Goal: Information Seeking & Learning: Check status

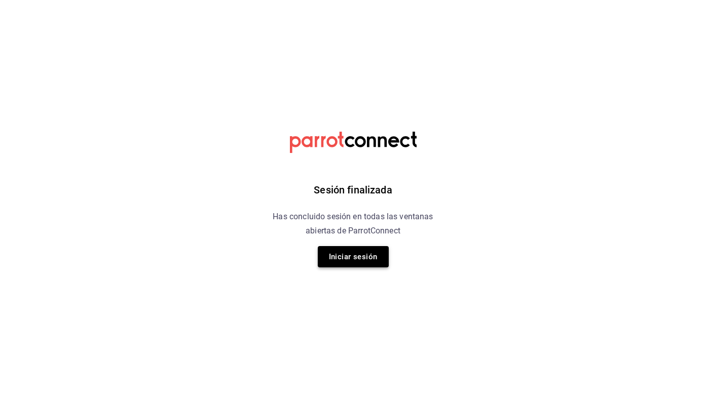
click at [372, 264] on button "Iniciar sesión" at bounding box center [353, 256] width 71 height 21
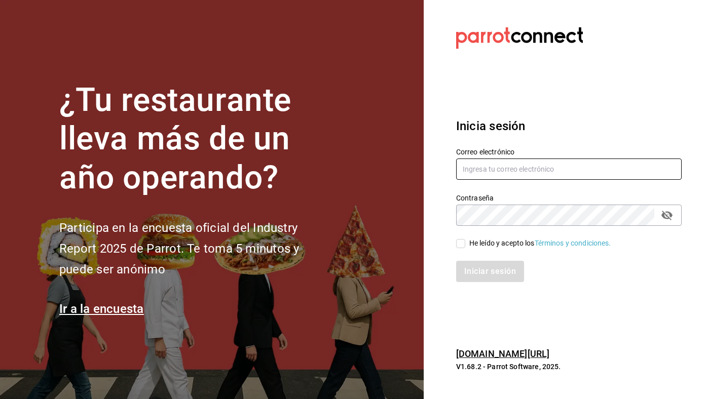
click at [501, 170] on input "text" at bounding box center [569, 169] width 226 height 21
type input "ivanqguzman@gmail.com"
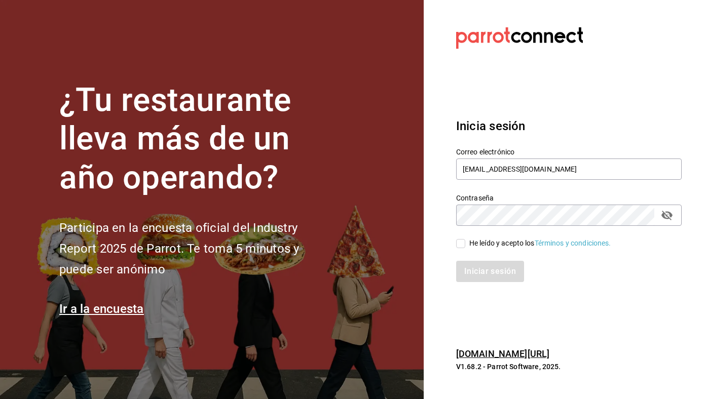
click at [505, 237] on div "He leído y acepto los Términos y condiciones." at bounding box center [563, 237] width 238 height 23
click at [497, 237] on div "He leído y acepto los Términos y condiciones." at bounding box center [563, 237] width 238 height 23
click at [490, 239] on div "He leído y acepto los Términos y condiciones." at bounding box center [540, 243] width 142 height 11
click at [465, 239] on input "He leído y acepto los Términos y condiciones." at bounding box center [460, 243] width 9 height 9
checkbox input "true"
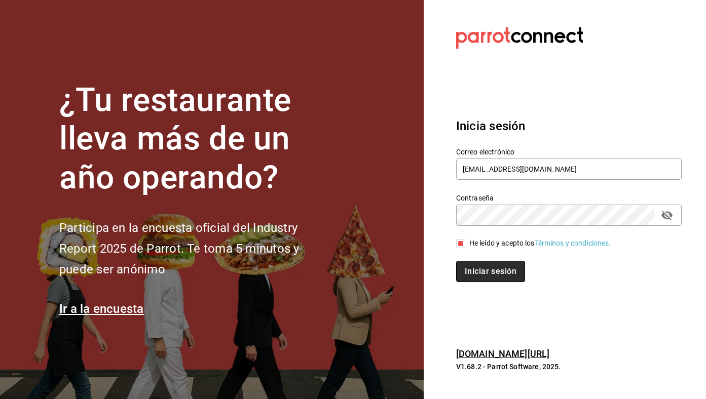
click at [490, 275] on button "Iniciar sesión" at bounding box center [490, 271] width 69 height 21
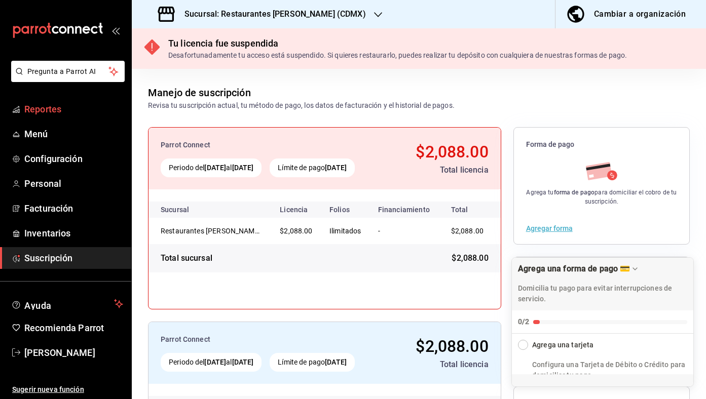
click at [49, 106] on span "Reportes" at bounding box center [73, 109] width 99 height 14
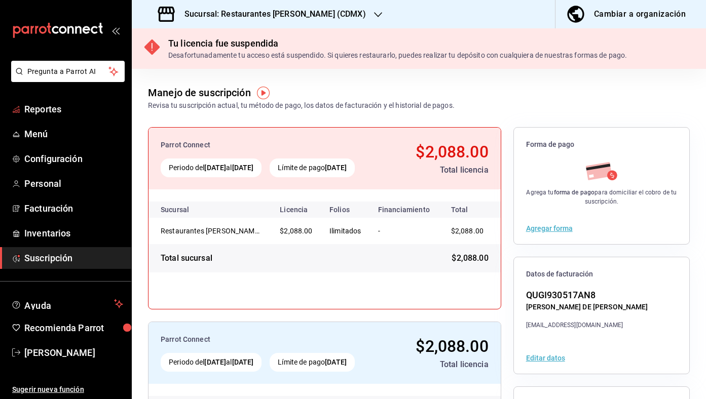
click at [49, 106] on span "Reportes" at bounding box center [73, 109] width 99 height 14
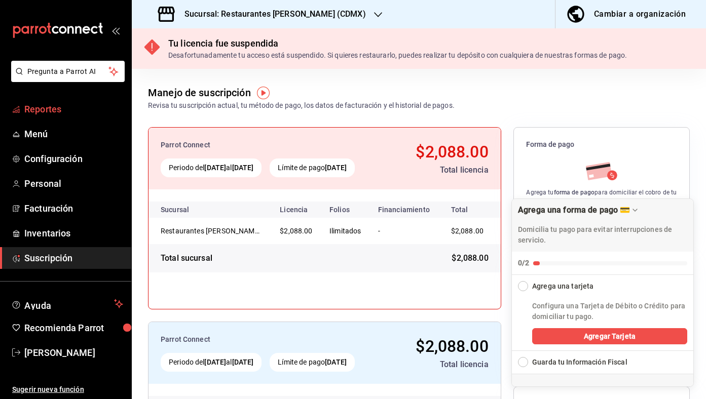
click at [65, 116] on span "Reportes" at bounding box center [73, 109] width 99 height 14
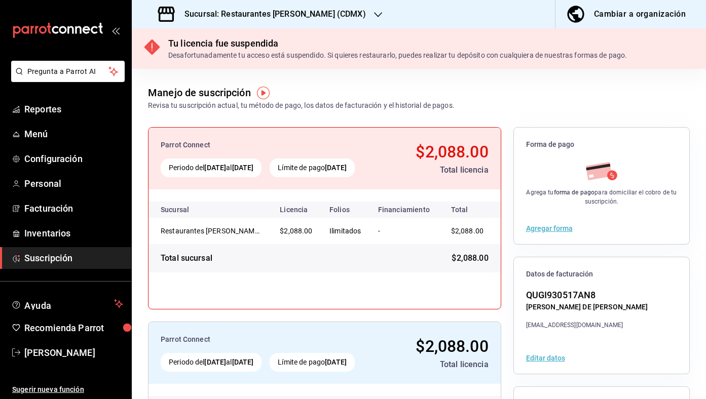
click at [296, 12] on h3 "Sucursal: Restaurantes Quiroz (CDMX)" at bounding box center [271, 14] width 190 height 12
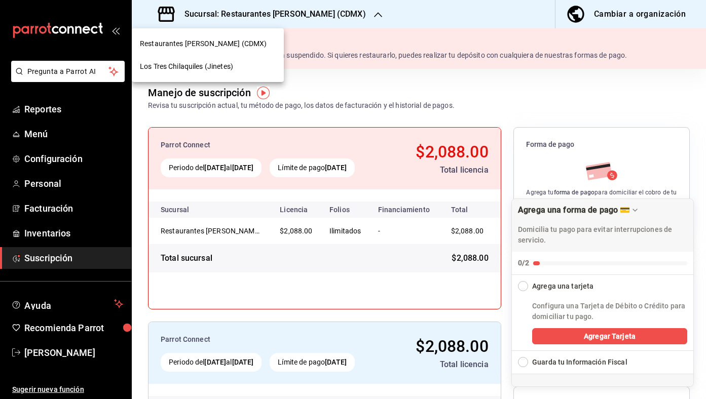
click at [261, 67] on div "Los Tres Chilaquiles (Jinetes)" at bounding box center [208, 66] width 136 height 11
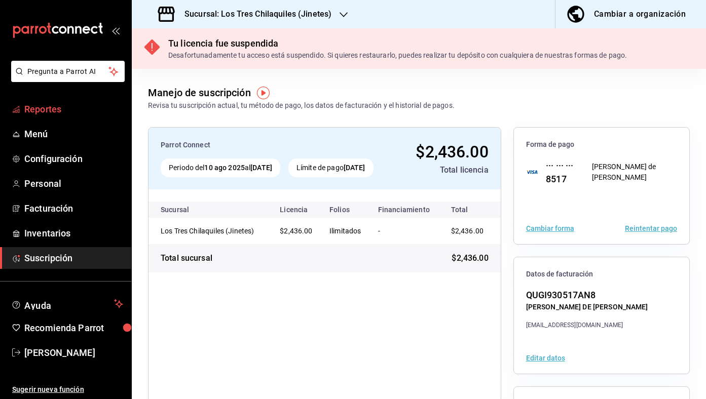
click at [56, 105] on span "Reportes" at bounding box center [73, 109] width 99 height 14
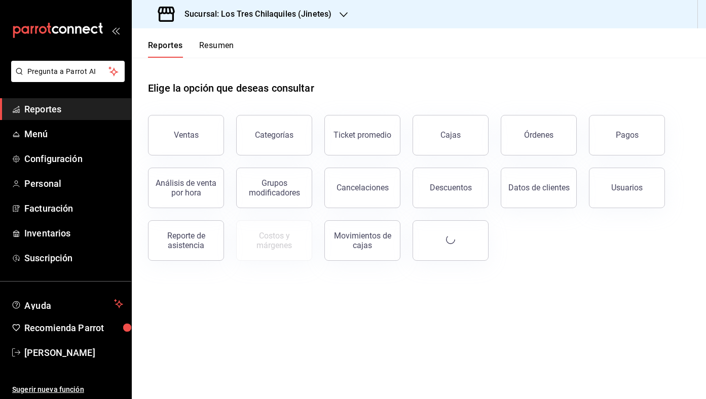
click at [227, 46] on button "Resumen" at bounding box center [216, 49] width 35 height 17
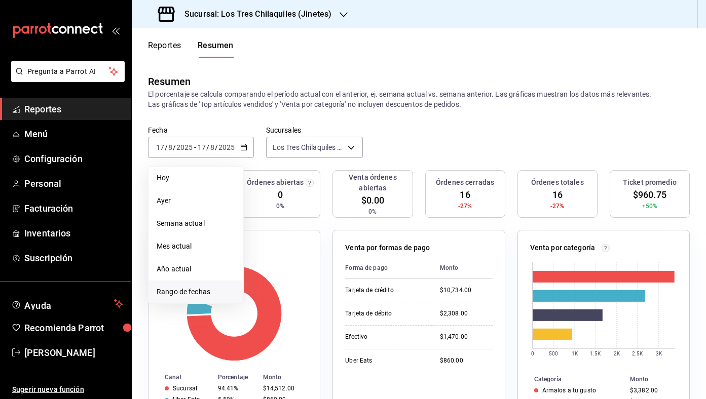
click at [208, 285] on li "Rango de fechas" at bounding box center [195, 292] width 95 height 23
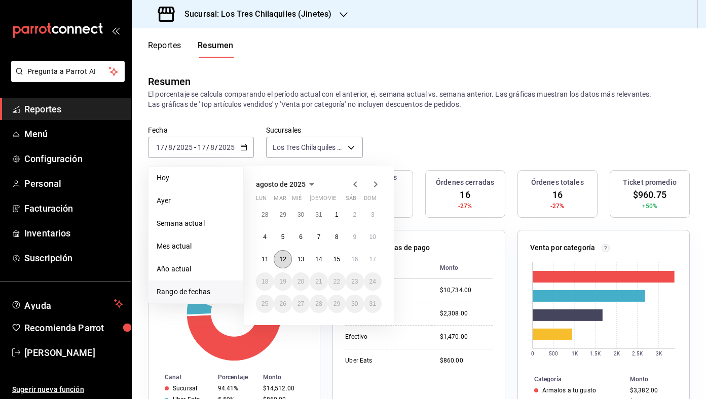
click at [275, 257] on button "12" at bounding box center [283, 259] width 18 height 18
click at [367, 262] on button "17" at bounding box center [373, 259] width 18 height 18
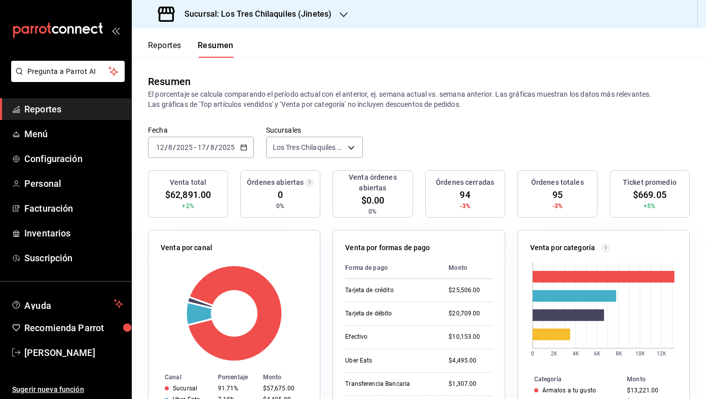
click at [246, 146] on div "2025-08-12 12 / 8 / 2025 - 2025-08-17 17 / 8 / 2025" at bounding box center [201, 147] width 106 height 21
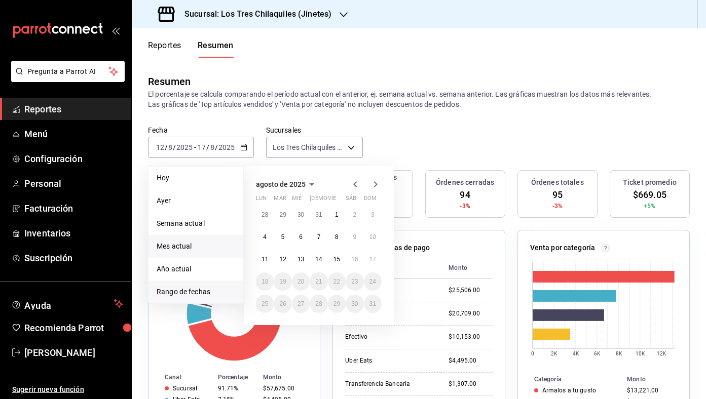
click at [224, 248] on span "Mes actual" at bounding box center [196, 246] width 79 height 11
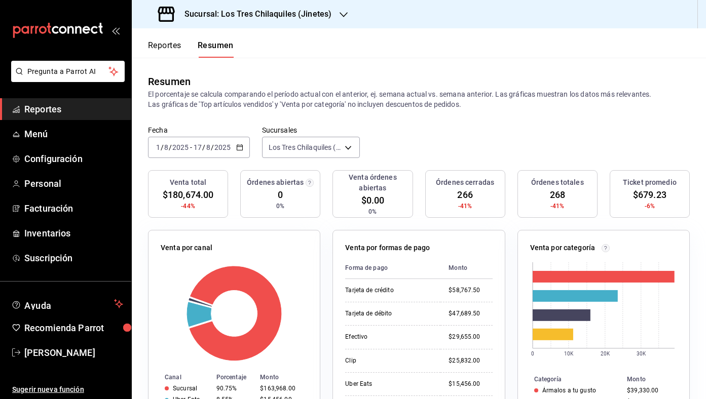
click at [165, 47] on button "Reportes" at bounding box center [164, 49] width 33 height 17
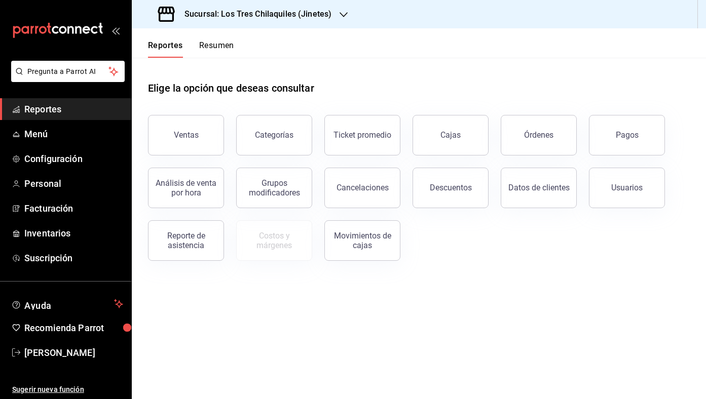
click at [211, 48] on button "Resumen" at bounding box center [216, 49] width 35 height 17
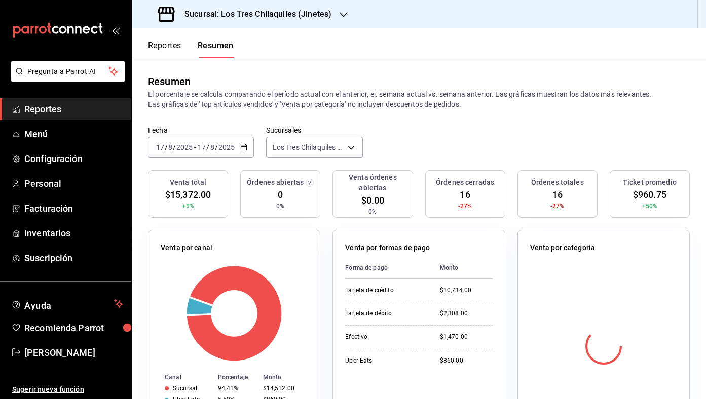
click at [244, 142] on div "2025-08-17 17 / 8 / 2025 - 2025-08-17 17 / 8 / 2025" at bounding box center [201, 147] width 106 height 21
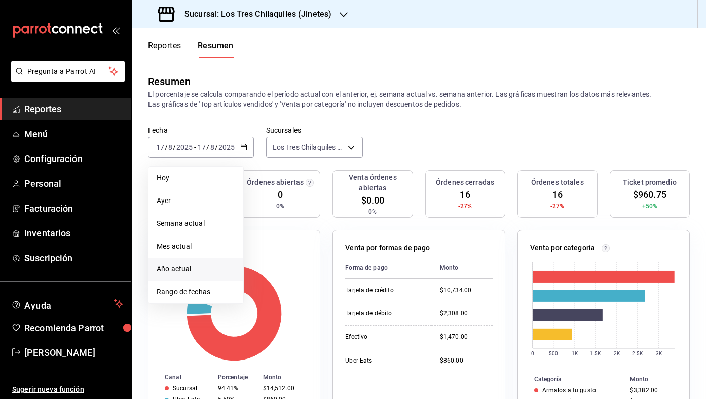
click at [206, 265] on span "Año actual" at bounding box center [196, 269] width 79 height 11
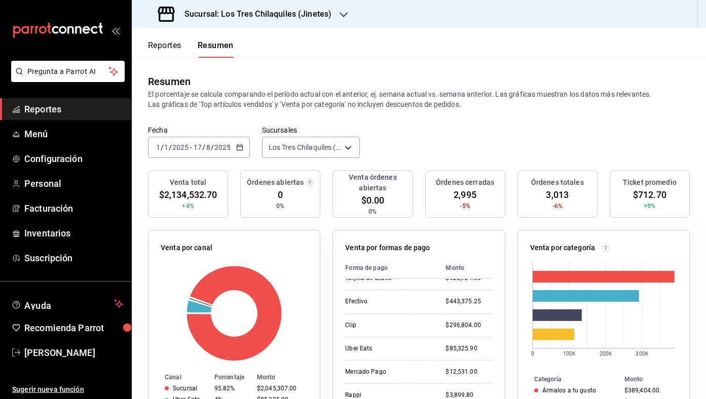
click at [160, 42] on button "Reportes" at bounding box center [164, 49] width 33 height 17
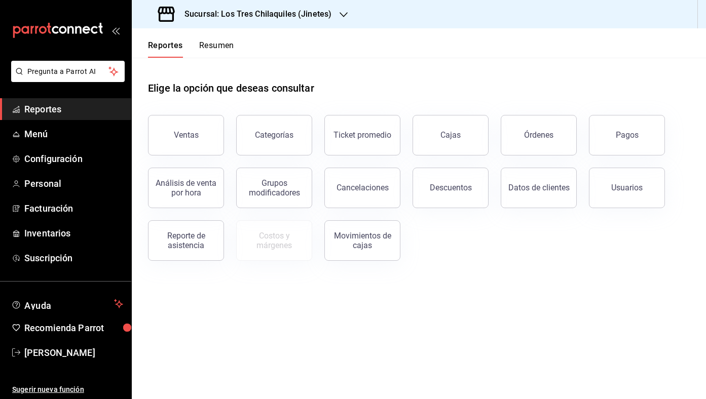
click at [198, 45] on div "Reportes Resumen" at bounding box center [191, 49] width 86 height 17
click at [208, 46] on button "Resumen" at bounding box center [216, 49] width 35 height 17
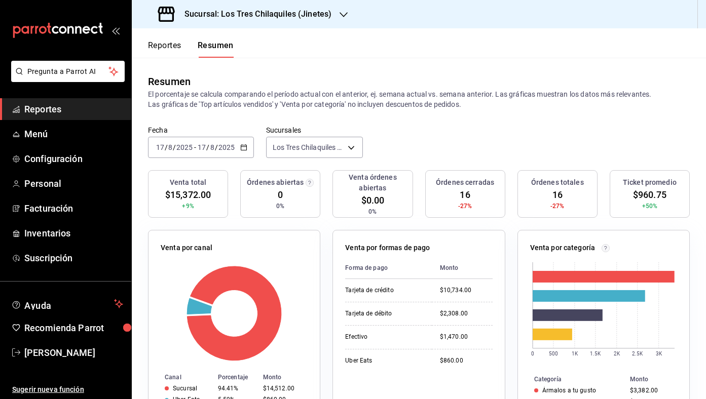
click at [165, 43] on button "Reportes" at bounding box center [164, 49] width 33 height 17
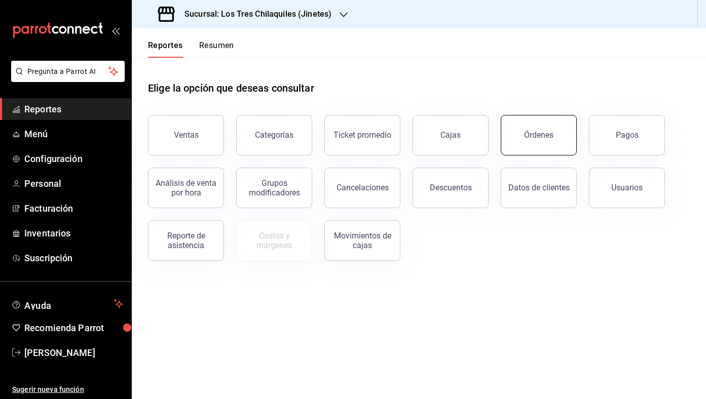
click at [538, 129] on button "Órdenes" at bounding box center [539, 135] width 76 height 41
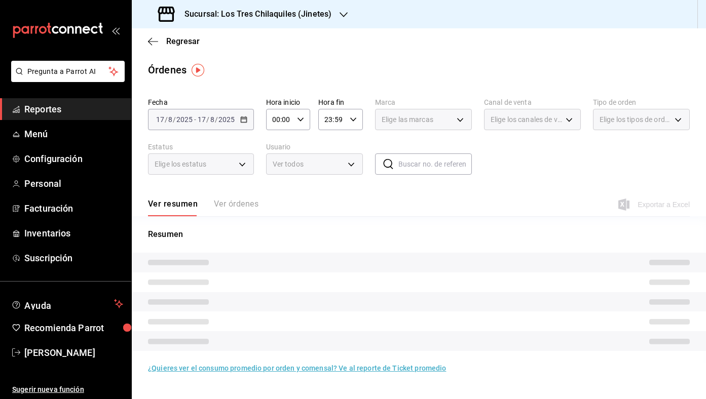
click at [632, 123] on span "Elige los tipos de orden" at bounding box center [634, 120] width 71 height 10
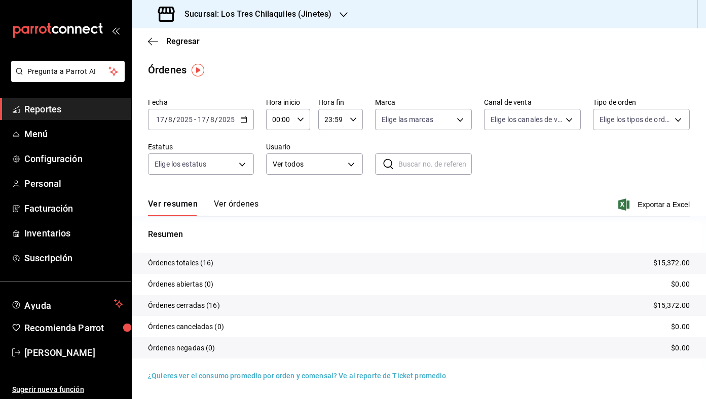
click at [632, 123] on body "Pregunta a Parrot AI Reportes Menú Configuración Personal Facturación Inventari…" at bounding box center [353, 199] width 706 height 399
click at [629, 240] on span "Comer aquí" at bounding box center [653, 238] width 64 height 11
type input "56f71dbc-c776-499c-b0d1-bf469380f4b3"
checkbox input "true"
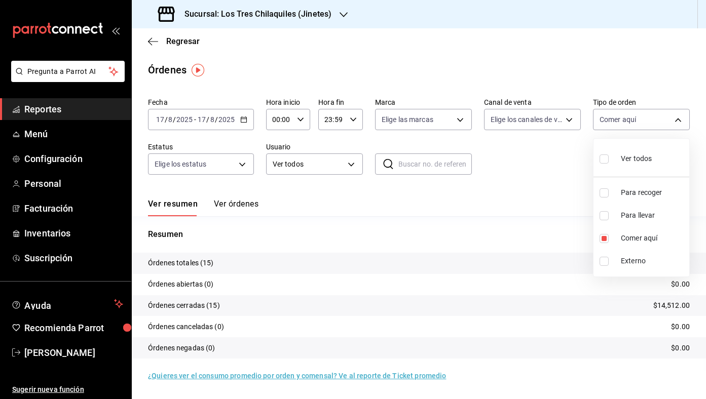
click at [535, 210] on div at bounding box center [353, 199] width 706 height 399
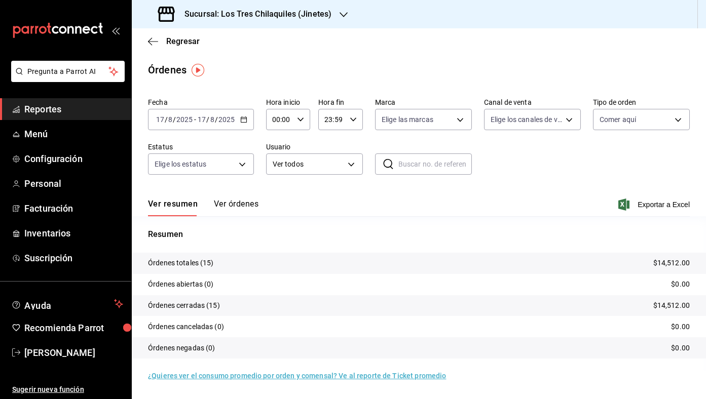
click at [245, 122] on \(Stroke\) "button" at bounding box center [244, 120] width 6 height 6
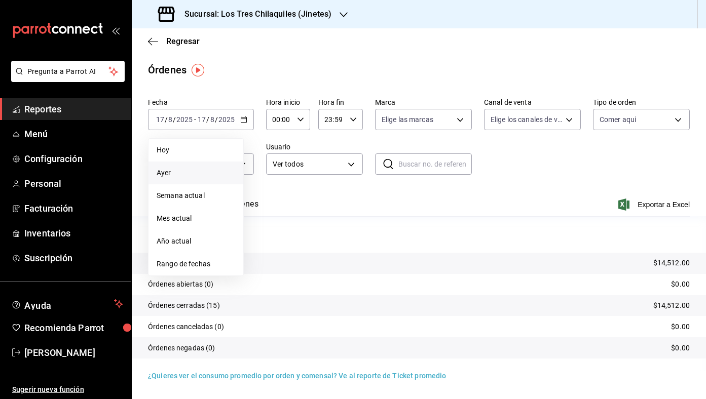
click at [219, 165] on li "Ayer" at bounding box center [195, 173] width 95 height 23
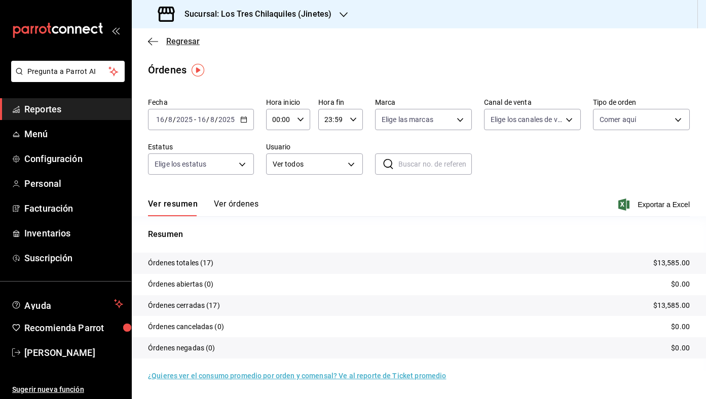
click at [192, 41] on span "Regresar" at bounding box center [182, 41] width 33 height 10
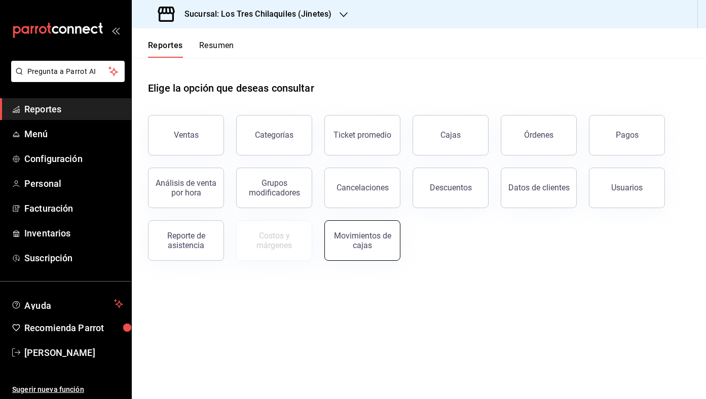
click at [382, 235] on div "Movimientos de cajas" at bounding box center [362, 240] width 63 height 19
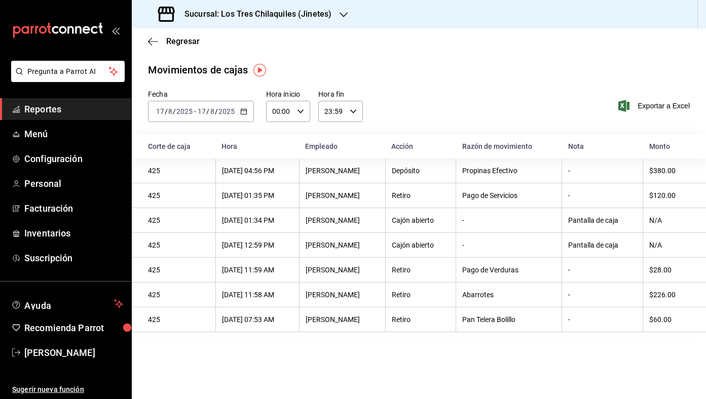
click at [251, 109] on div "2025-08-17 17 / 8 / 2025 - 2025-08-17 17 / 8 / 2025" at bounding box center [201, 111] width 106 height 21
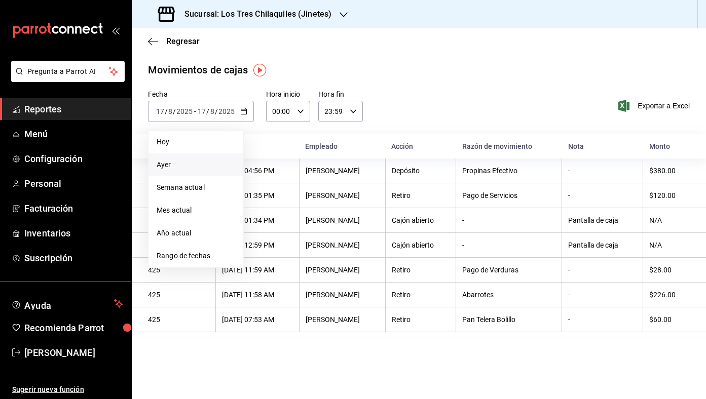
click at [226, 162] on span "Ayer" at bounding box center [196, 165] width 79 height 11
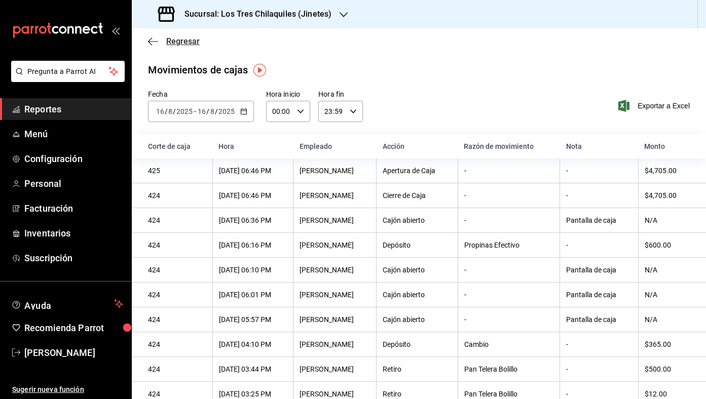
click at [185, 42] on span "Regresar" at bounding box center [182, 41] width 33 height 10
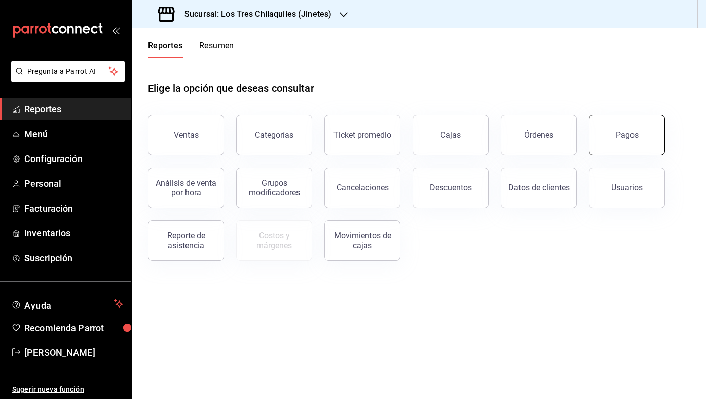
click at [629, 138] on div "Pagos" at bounding box center [627, 135] width 23 height 10
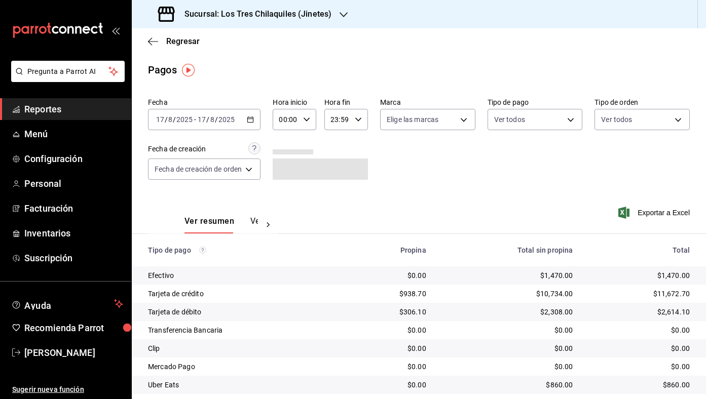
click at [251, 120] on icon "button" at bounding box center [250, 119] width 7 height 7
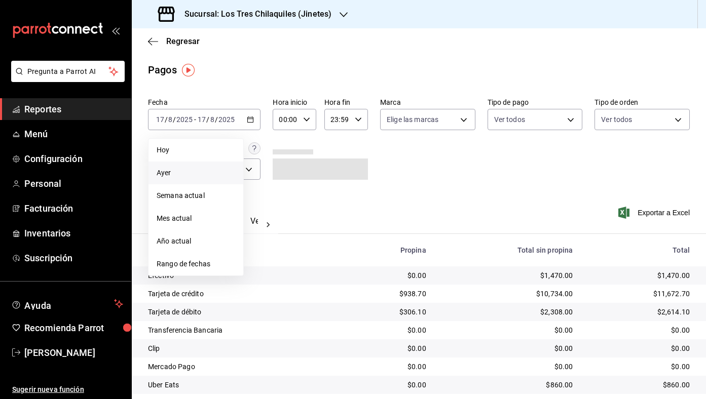
click at [223, 182] on li "Ayer" at bounding box center [195, 173] width 95 height 23
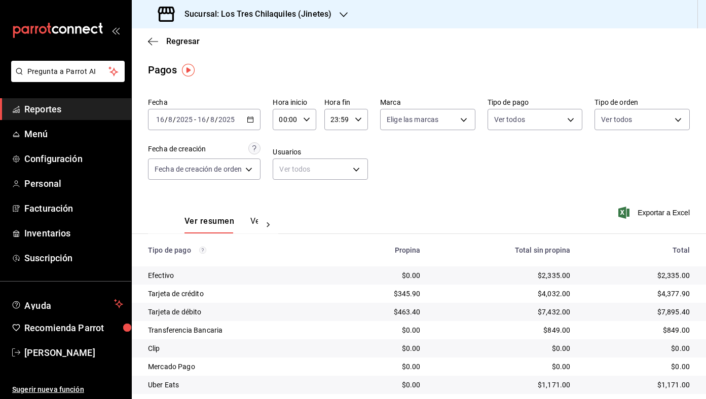
click at [621, 167] on div "Fecha 2025-08-16 16 / 8 / 2025 - 2025-08-16 16 / 8 / 2025 Hora inicio 00:00 Hor…" at bounding box center [419, 143] width 542 height 98
click at [653, 116] on body "Pregunta a Parrot AI Reportes Menú Configuración Personal Facturación Inventari…" at bounding box center [353, 199] width 706 height 399
click at [624, 233] on span "Comer aquí" at bounding box center [654, 238] width 62 height 11
type input "56f71dbc-c776-499c-b0d1-bf469380f4b3"
checkbox input "true"
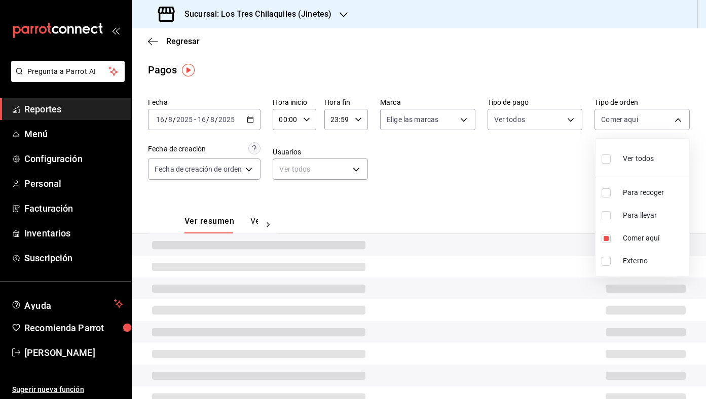
click at [483, 155] on div at bounding box center [353, 199] width 706 height 399
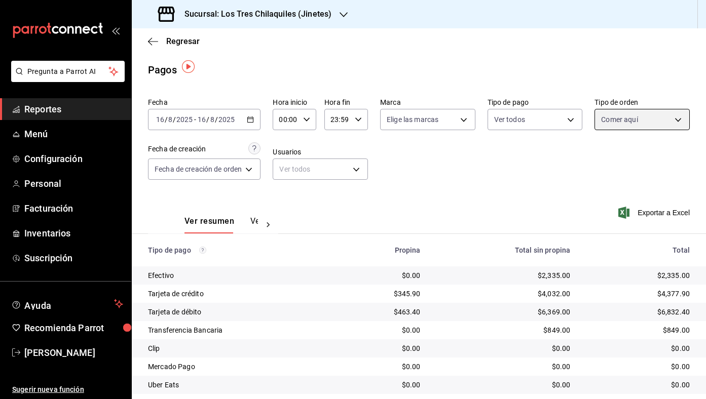
scroll to position [48, 0]
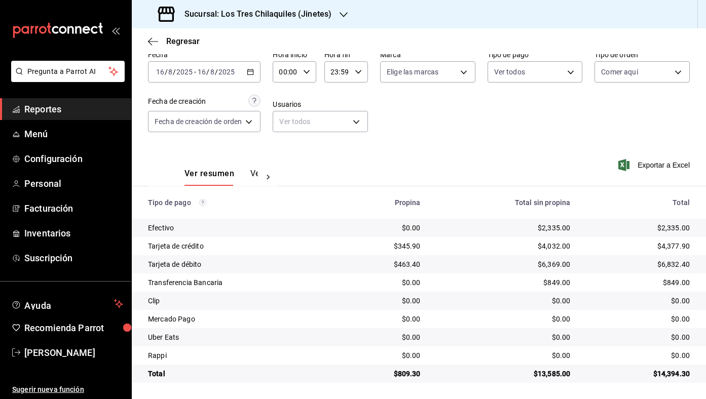
click at [256, 71] on div "2025-08-16 16 / 8 / 2025 - 2025-08-16 16 / 8 / 2025" at bounding box center [204, 71] width 112 height 21
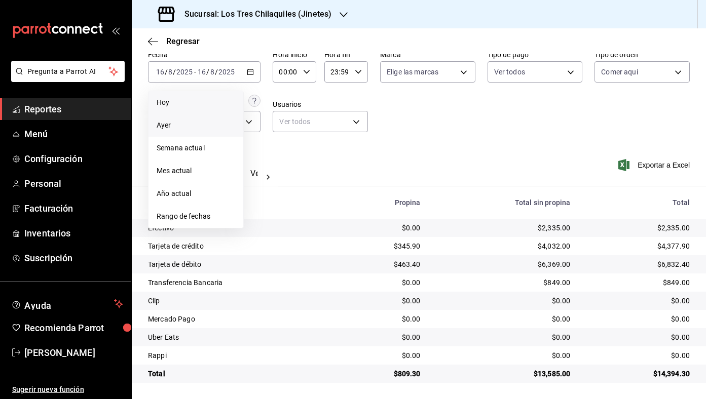
click at [208, 103] on span "Hoy" at bounding box center [196, 102] width 79 height 11
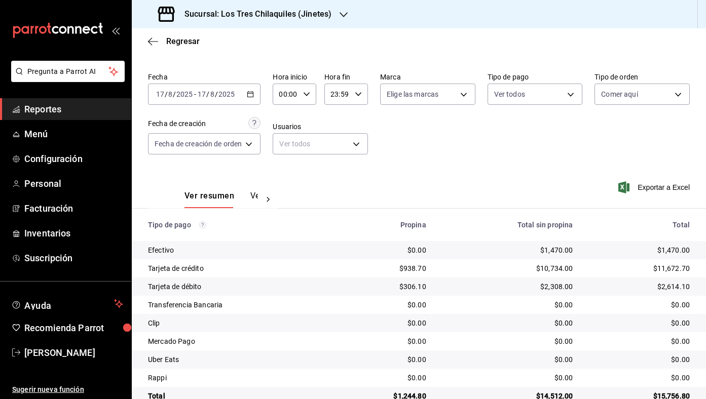
scroll to position [48, 0]
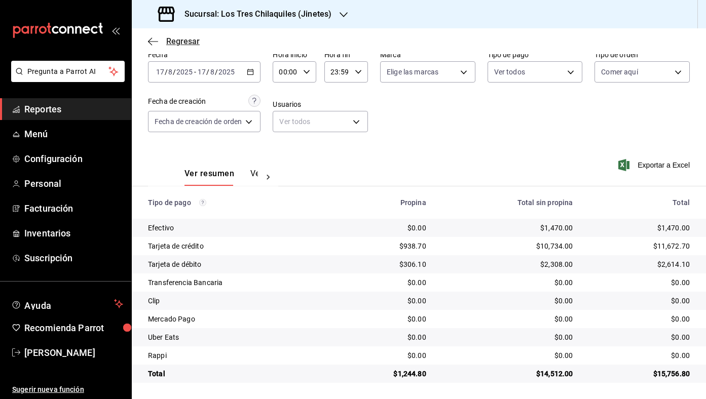
click at [185, 41] on span "Regresar" at bounding box center [182, 41] width 33 height 10
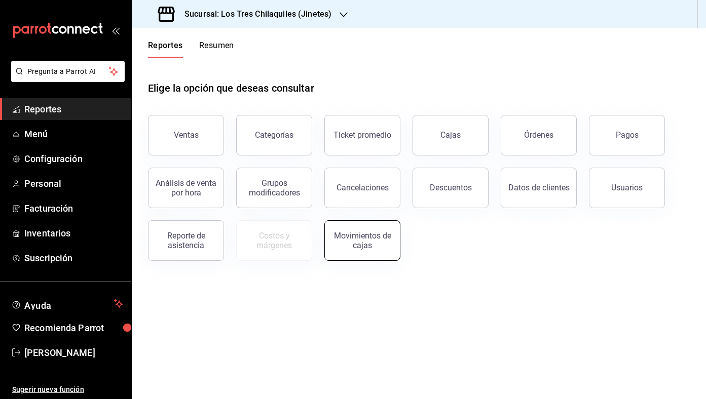
click at [377, 253] on button "Movimientos de cajas" at bounding box center [362, 240] width 76 height 41
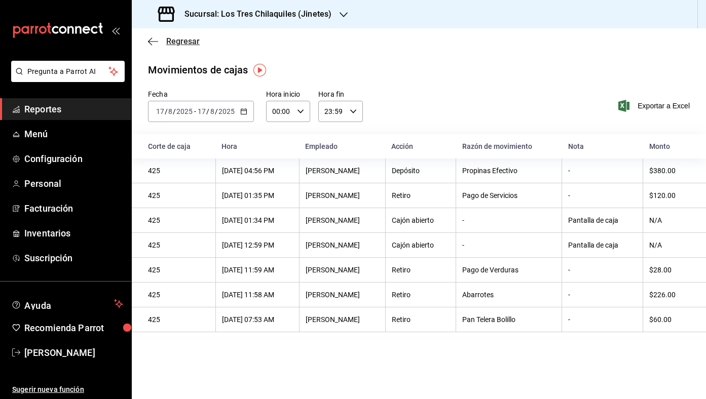
click at [192, 42] on span "Regresar" at bounding box center [182, 41] width 33 height 10
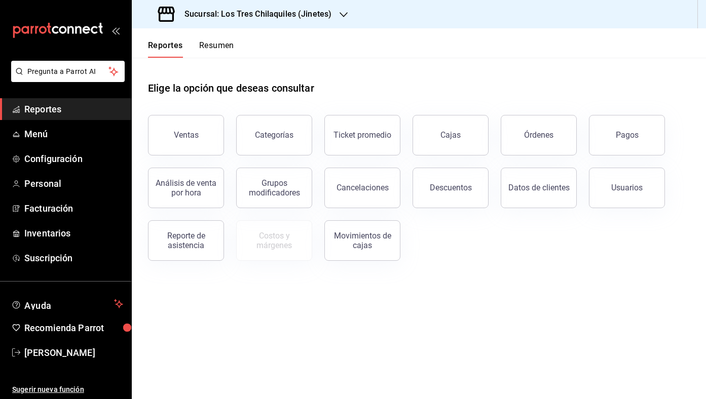
click at [226, 46] on button "Resumen" at bounding box center [216, 49] width 35 height 17
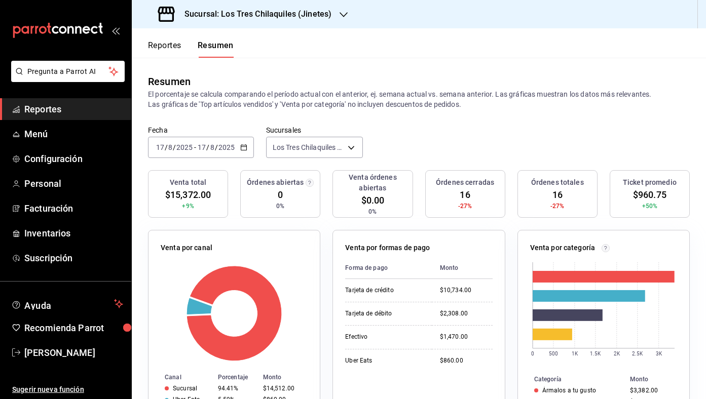
click at [166, 45] on button "Reportes" at bounding box center [164, 49] width 33 height 17
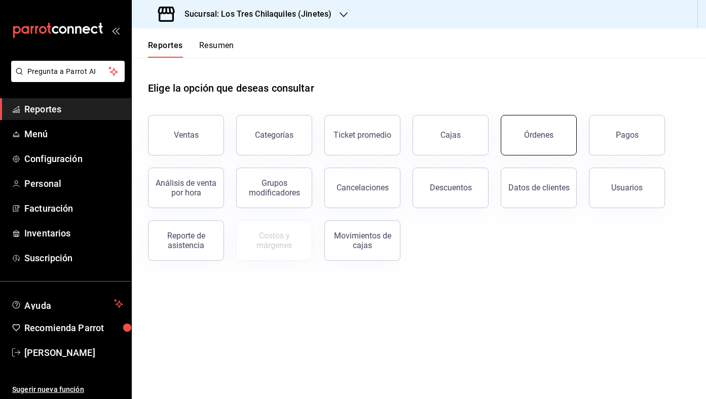
click at [564, 129] on button "Órdenes" at bounding box center [539, 135] width 76 height 41
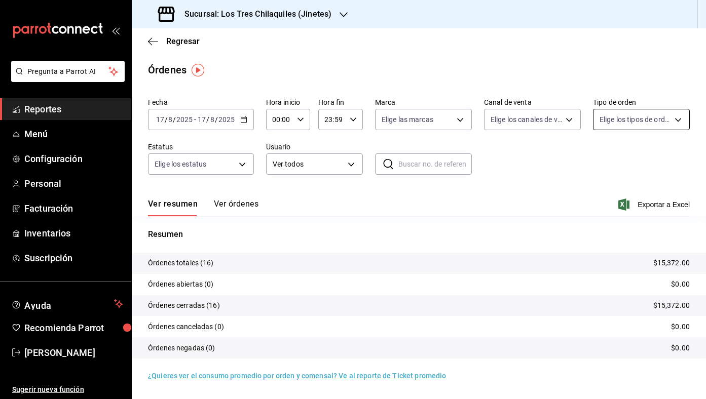
click at [614, 119] on body "Pregunta a Parrot AI Reportes Menú Configuración Personal Facturación Inventari…" at bounding box center [353, 199] width 706 height 399
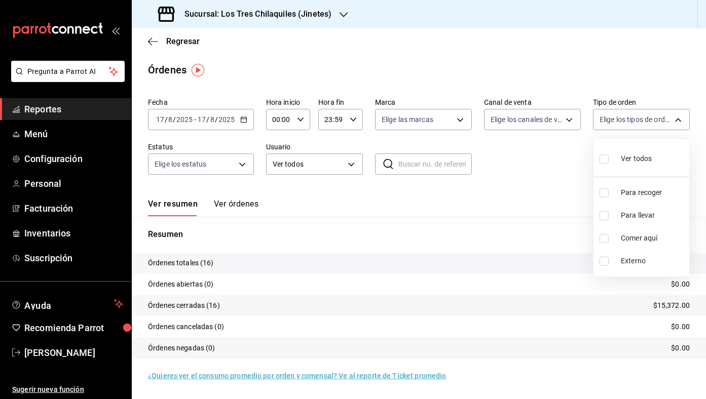
click at [634, 223] on li "Para llevar" at bounding box center [641, 215] width 96 height 23
type input "22c0e04f-bd49-4d2a-893f-c1cdd85e429d"
checkbox input "true"
click at [537, 199] on div at bounding box center [353, 199] width 706 height 399
click at [244, 122] on icon "button" at bounding box center [243, 119] width 7 height 7
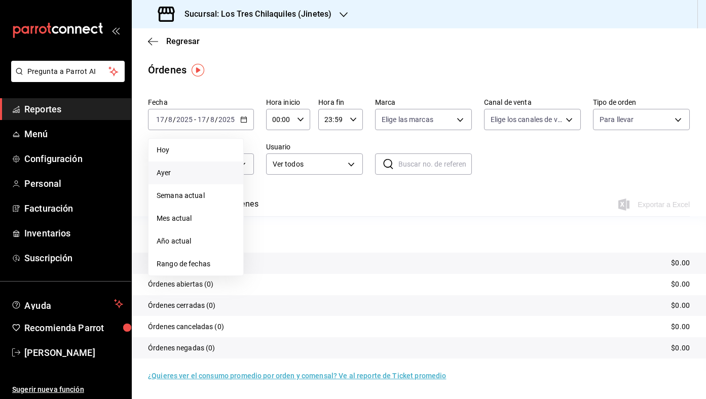
click at [207, 178] on li "Ayer" at bounding box center [195, 173] width 95 height 23
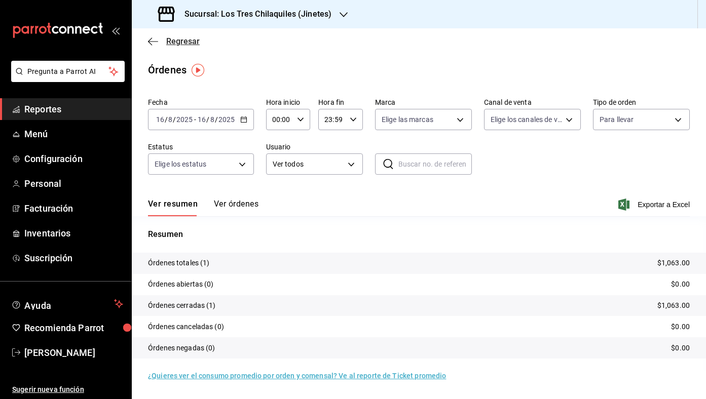
click at [190, 45] on span "Regresar" at bounding box center [182, 41] width 33 height 10
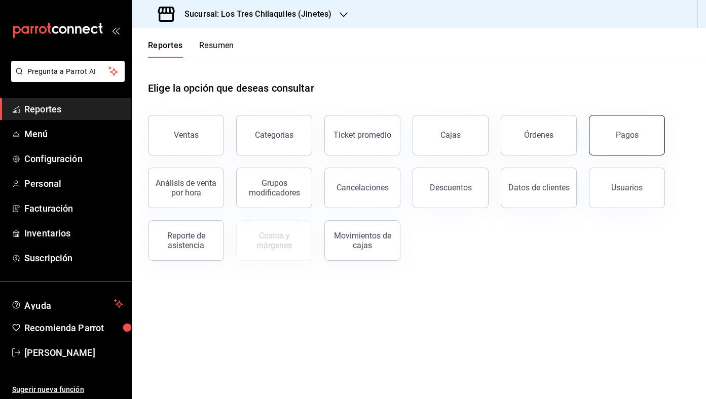
click at [607, 125] on button "Pagos" at bounding box center [627, 135] width 76 height 41
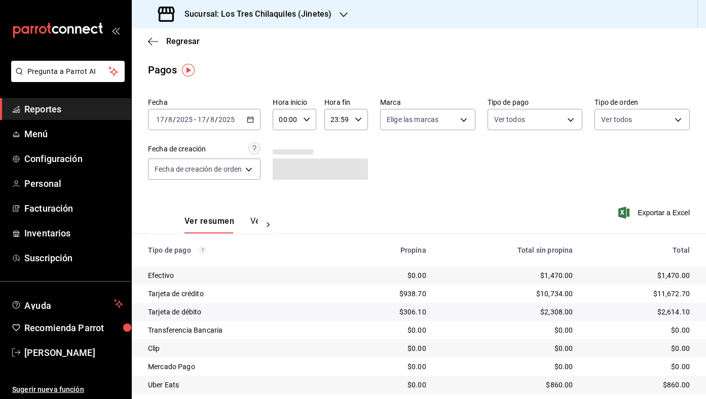
click at [254, 120] on icon "button" at bounding box center [250, 119] width 7 height 7
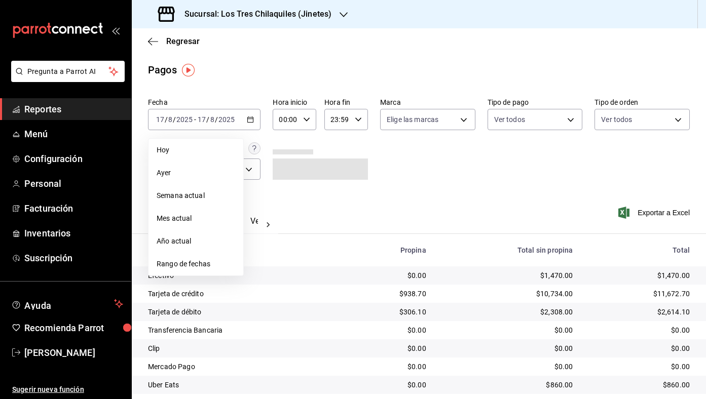
click at [216, 168] on span "Ayer" at bounding box center [196, 173] width 79 height 11
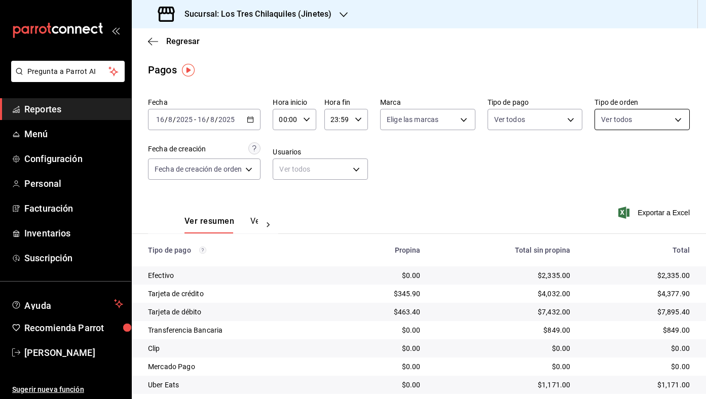
click at [646, 115] on body "Pregunta a Parrot AI Reportes Menú Configuración Personal Facturación Inventari…" at bounding box center [353, 199] width 706 height 399
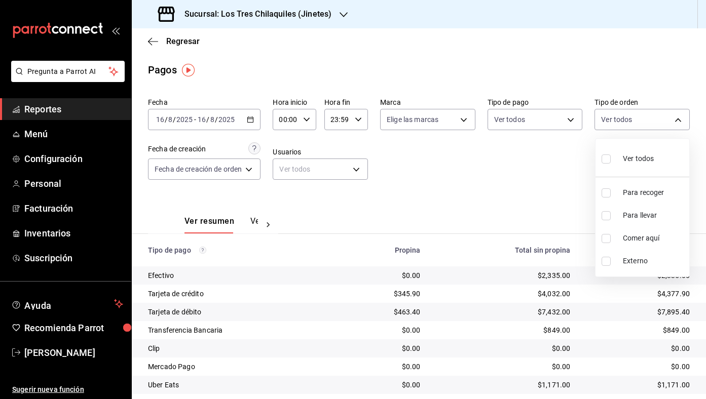
click at [657, 219] on span "Para llevar" at bounding box center [654, 215] width 62 height 11
type input "22c0e04f-bd49-4d2a-893f-c1cdd85e429d"
checkbox input "true"
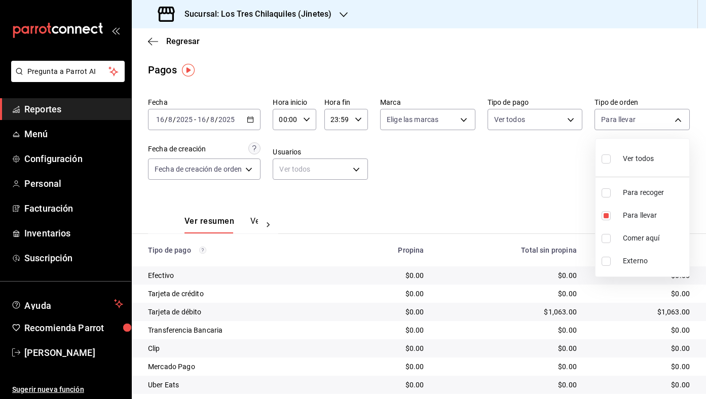
click at [554, 169] on div at bounding box center [353, 199] width 706 height 399
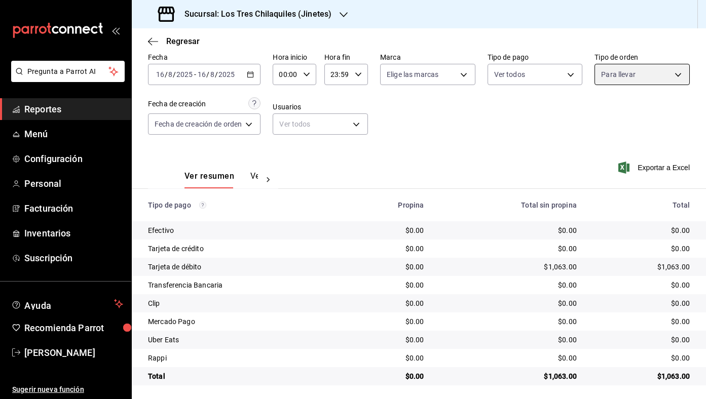
scroll to position [48, 0]
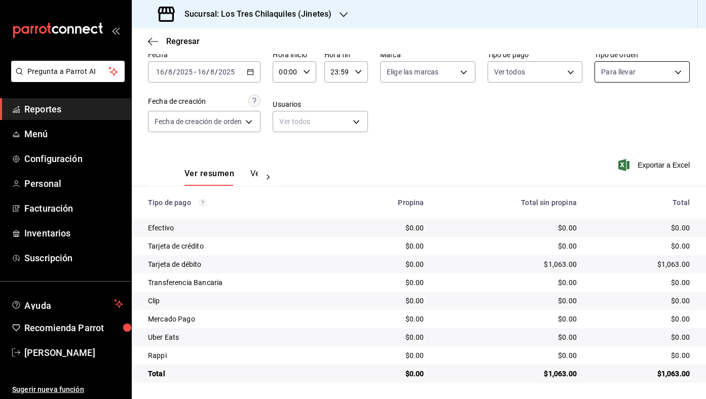
click at [665, 66] on body "Pregunta a Parrot AI Reportes Menú Configuración Personal Facturación Inventari…" at bounding box center [353, 199] width 706 height 399
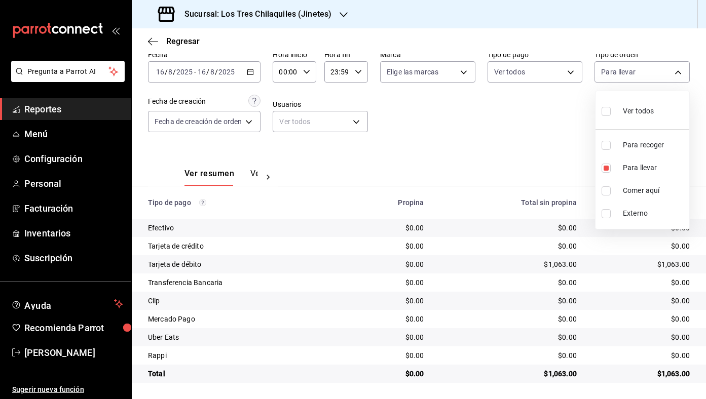
click at [653, 116] on span "Ver todos" at bounding box center [638, 111] width 31 height 11
type input "451ad3fc-6364-42f9-850a-a993e23109cd,22c0e04f-bd49-4d2a-893f-c1cdd85e429d,56f71…"
checkbox input "true"
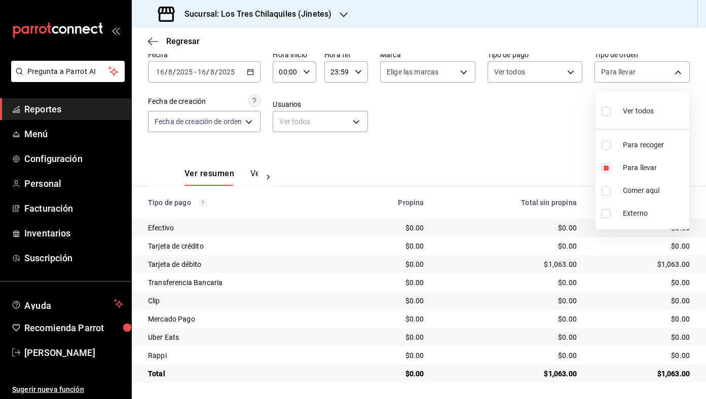
checkbox input "true"
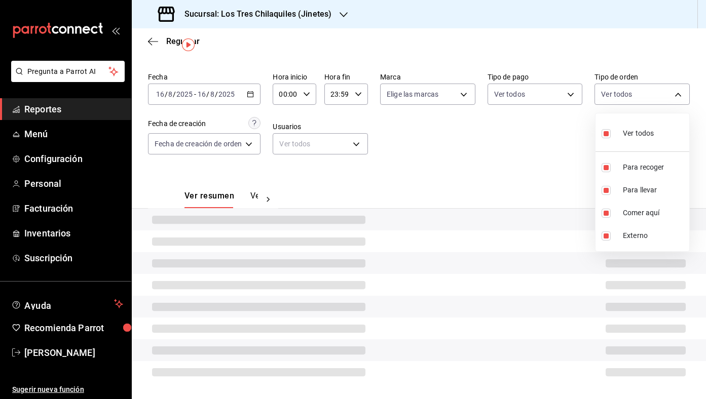
click at [565, 91] on div at bounding box center [353, 199] width 706 height 399
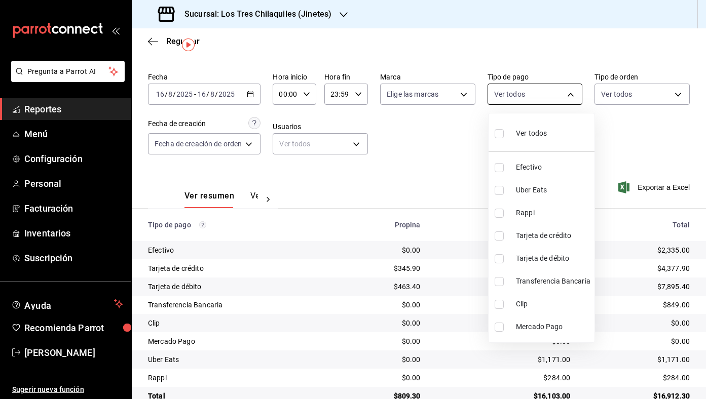
click at [576, 96] on body "Pregunta a Parrot AI Reportes Menú Configuración Personal Facturación Inventari…" at bounding box center [353, 199] width 706 height 399
click at [564, 241] on span "Tarjeta de crédito" at bounding box center [553, 236] width 74 height 11
type input "3dbe658b-e044-4380-9f47-8a81469da52e"
checkbox input "true"
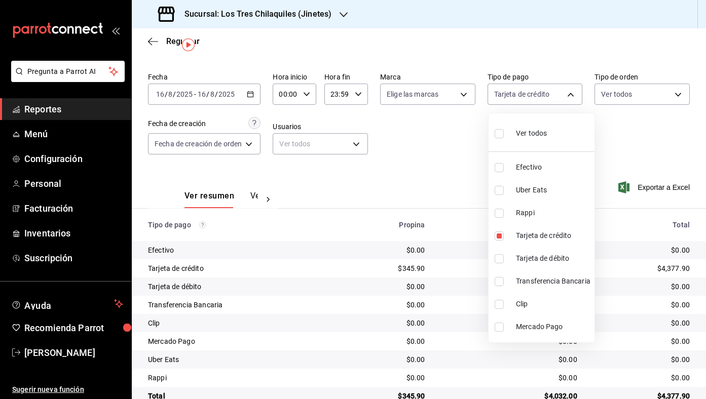
click at [568, 261] on span "Tarjeta de débito" at bounding box center [553, 258] width 74 height 11
type input "3dbe658b-e044-4380-9f47-8a81469da52e,93d798f1-555a-4a62-a6ef-041fa01e37ab"
checkbox input "true"
click at [454, 190] on div at bounding box center [353, 199] width 706 height 399
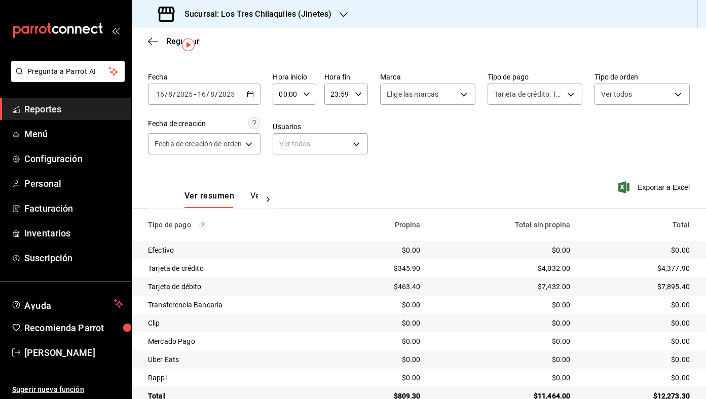
click at [257, 99] on div "2025-08-16 16 / 8 / 2025 - 2025-08-16 16 / 8 / 2025" at bounding box center [204, 94] width 112 height 21
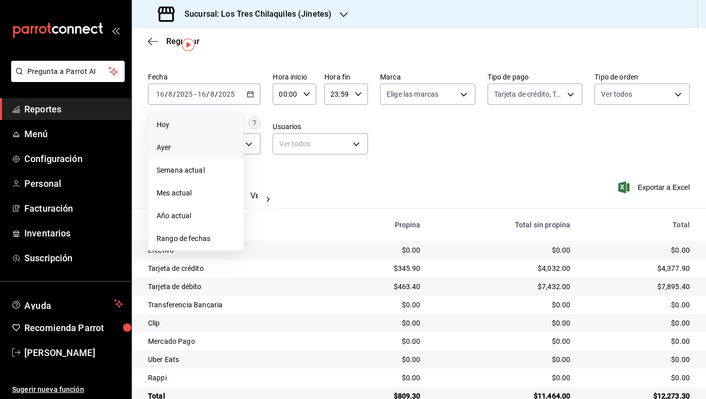
click at [225, 122] on span "Hoy" at bounding box center [196, 125] width 79 height 11
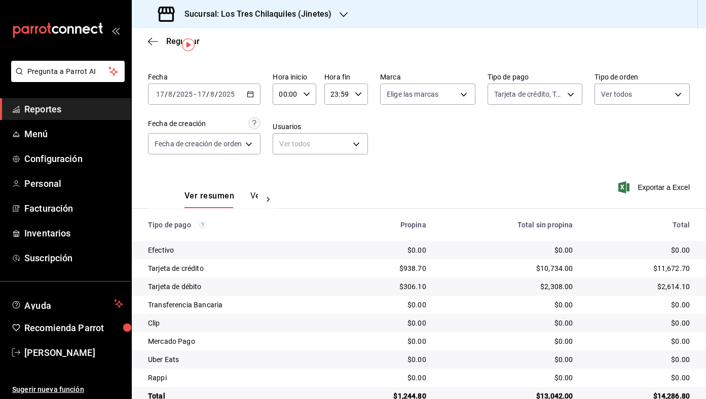
scroll to position [48, 0]
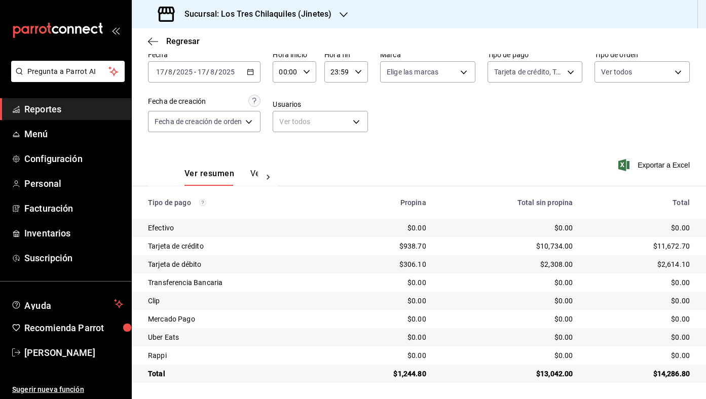
click at [256, 74] on div "2025-08-17 17 / 8 / 2025 - 2025-08-17 17 / 8 / 2025" at bounding box center [204, 71] width 112 height 21
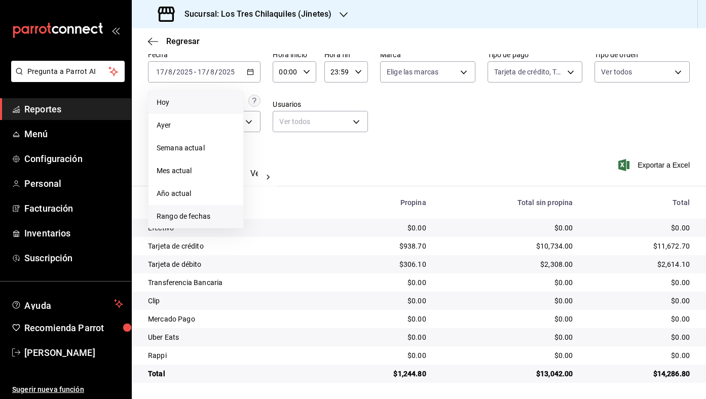
click at [221, 215] on span "Rango de fechas" at bounding box center [196, 216] width 79 height 11
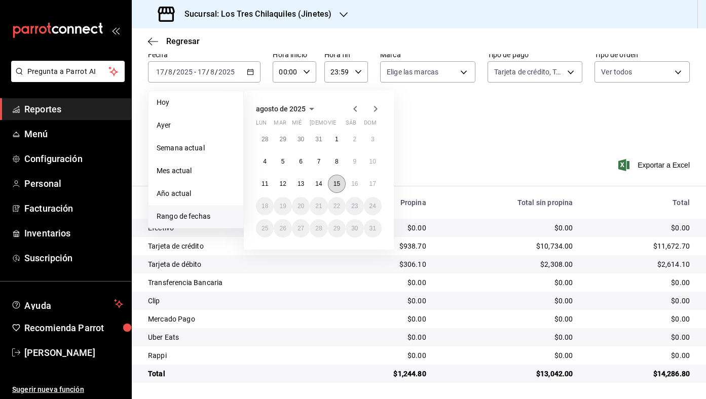
click at [331, 186] on button "15" at bounding box center [337, 184] width 18 height 18
click at [374, 189] on button "17" at bounding box center [373, 184] width 18 height 18
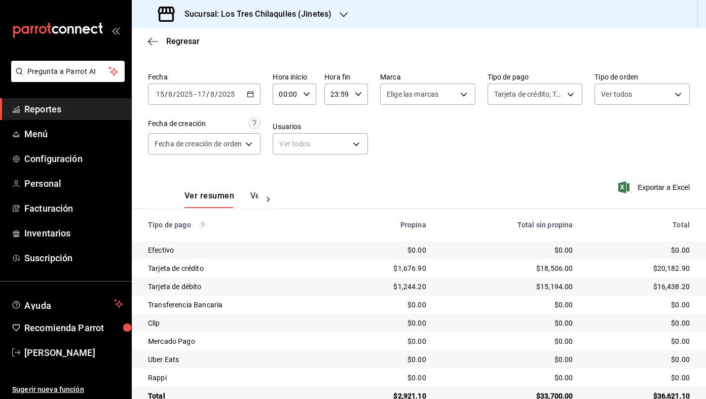
scroll to position [48, 0]
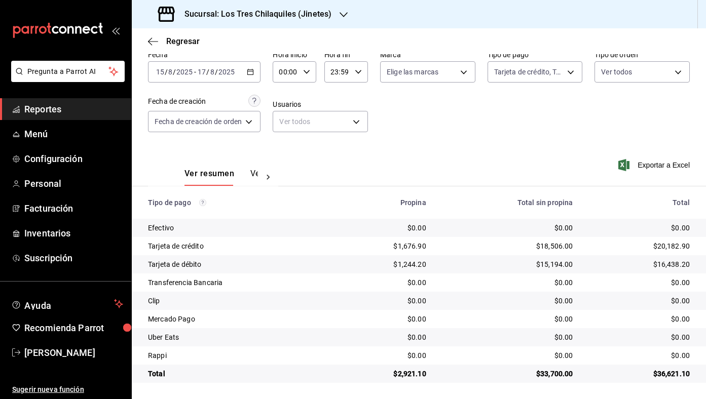
click at [513, 209] on th "Total sin propina" at bounding box center [507, 202] width 147 height 32
click at [177, 38] on span "Regresar" at bounding box center [182, 41] width 33 height 10
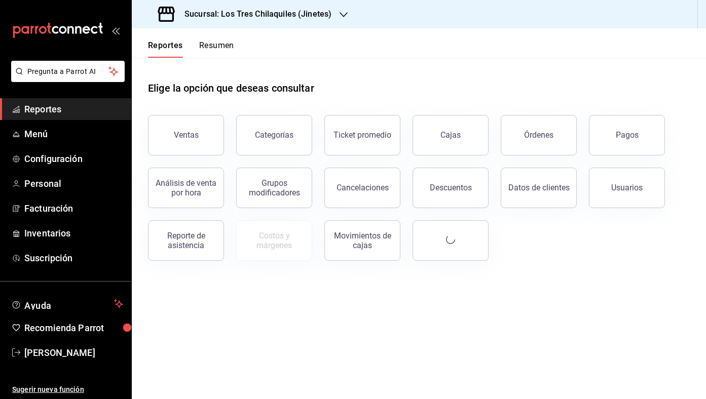
click at [205, 47] on button "Resumen" at bounding box center [216, 49] width 35 height 17
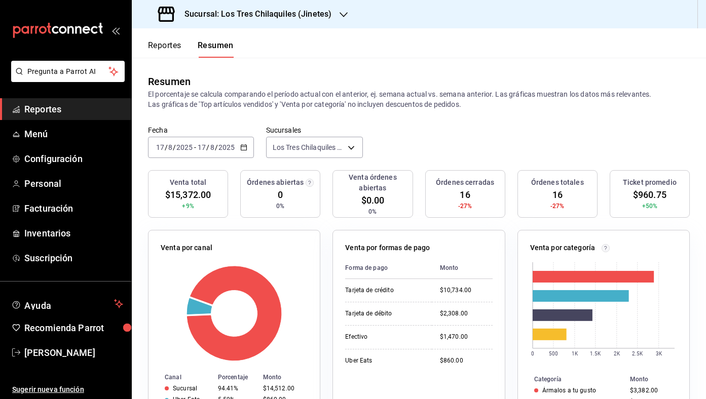
click at [248, 152] on div "2025-08-17 17 / 8 / 2025 - 2025-08-17 17 / 8 / 2025" at bounding box center [201, 147] width 106 height 21
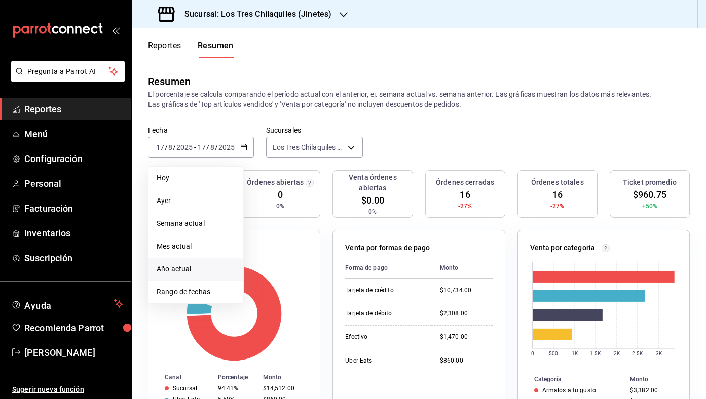
click at [177, 264] on span "Año actual" at bounding box center [196, 269] width 79 height 11
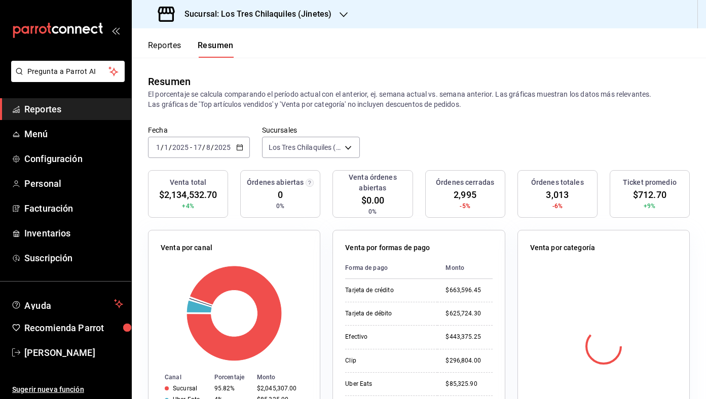
click at [236, 146] on icon "button" at bounding box center [239, 147] width 7 height 7
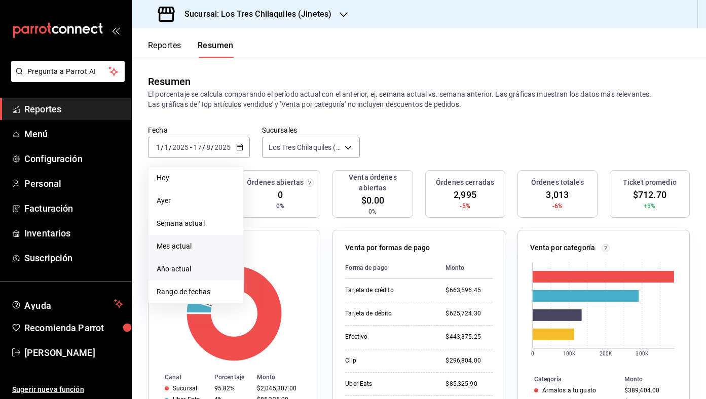
click at [201, 236] on li "Mes actual" at bounding box center [195, 246] width 95 height 23
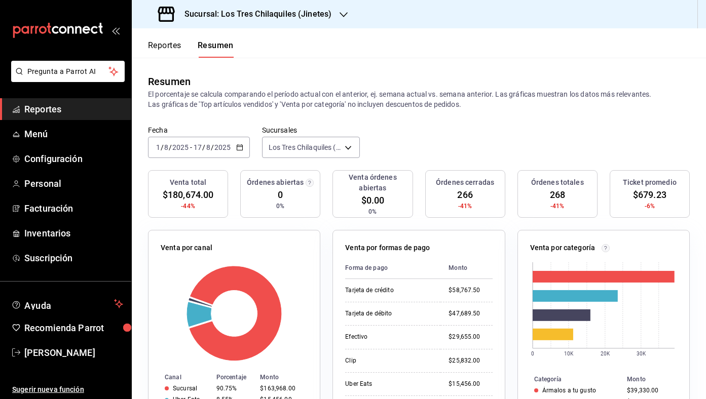
click at [248, 151] on div "2025-08-01 1 / 8 / 2025 - 2025-08-17 17 / 8 / 2025" at bounding box center [199, 147] width 102 height 21
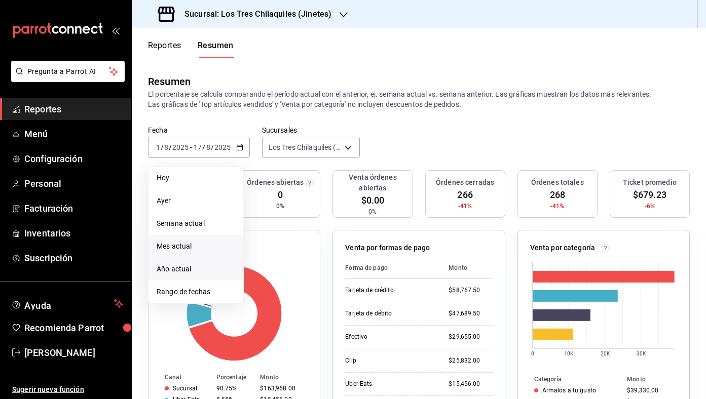
click at [196, 274] on span "Año actual" at bounding box center [196, 269] width 79 height 11
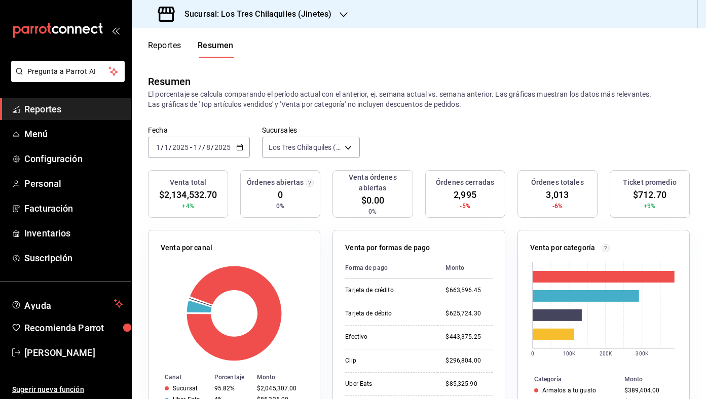
click at [619, 117] on div "Resumen El porcentaje se calcula comparando el período actual con el anterior, …" at bounding box center [419, 92] width 574 height 68
